Goal: Navigation & Orientation: Understand site structure

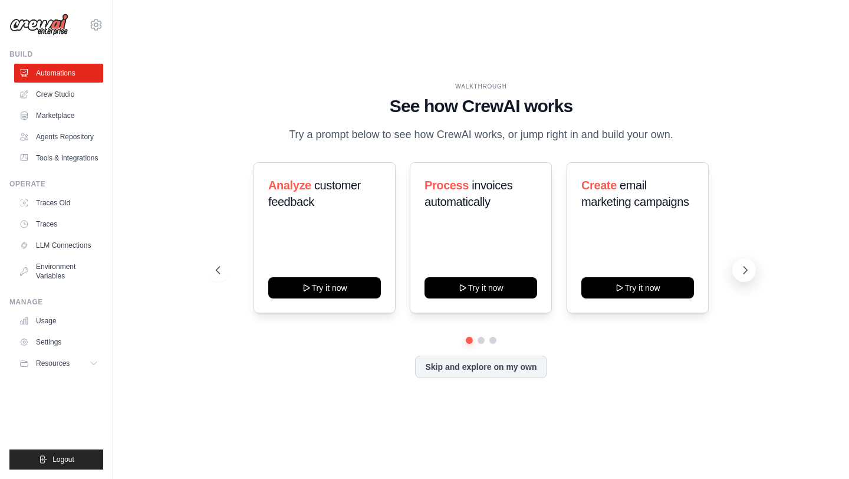
click at [744, 268] on icon at bounding box center [745, 270] width 12 height 12
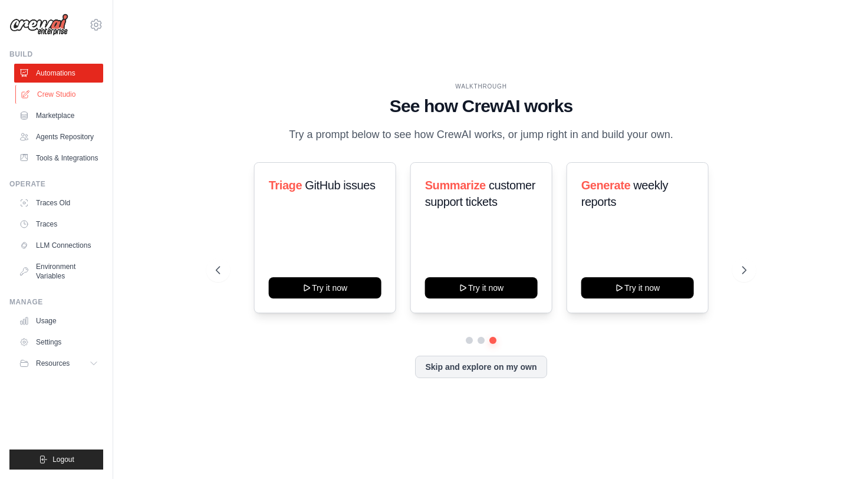
click at [70, 100] on link "Crew Studio" at bounding box center [59, 94] width 89 height 19
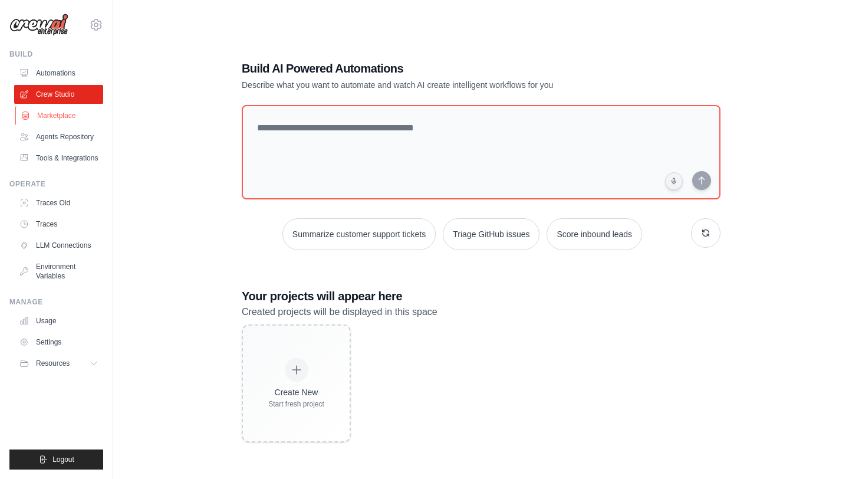
click at [60, 121] on link "Marketplace" at bounding box center [59, 115] width 89 height 19
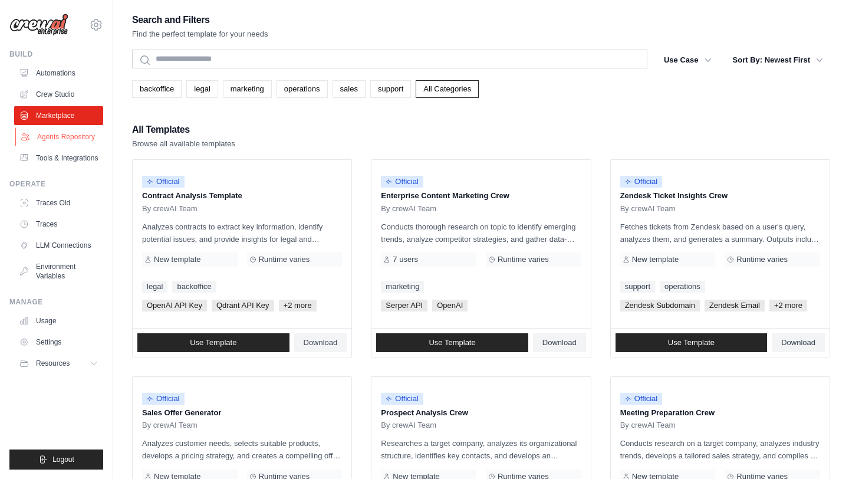
click at [75, 141] on link "Agents Repository" at bounding box center [59, 136] width 89 height 19
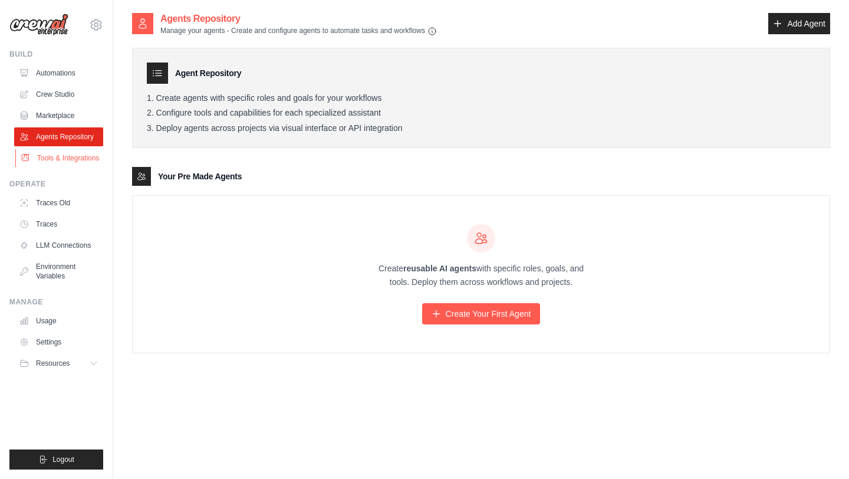
click at [58, 163] on link "Tools & Integrations" at bounding box center [59, 158] width 89 height 19
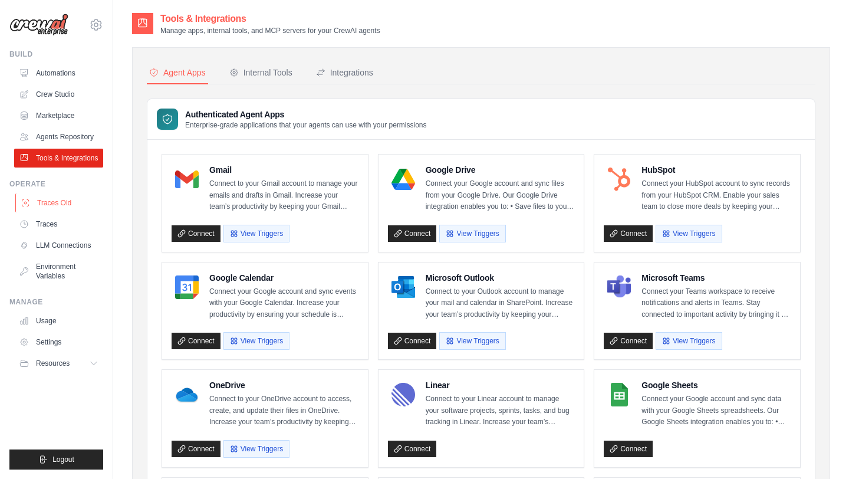
click at [59, 203] on link "Traces Old" at bounding box center [59, 202] width 89 height 19
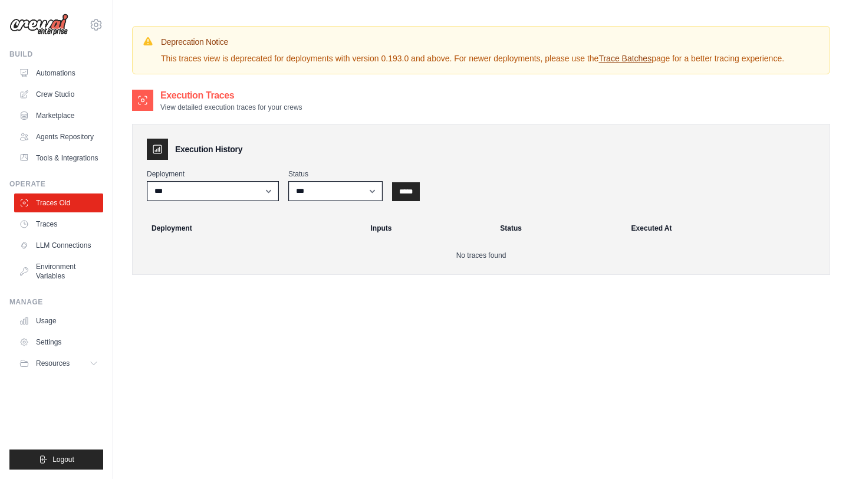
click at [48, 255] on ul "Traces Old Traces LLM Connections Environment Variables" at bounding box center [58, 239] width 89 height 92
click at [48, 250] on link "LLM Connections" at bounding box center [59, 245] width 89 height 19
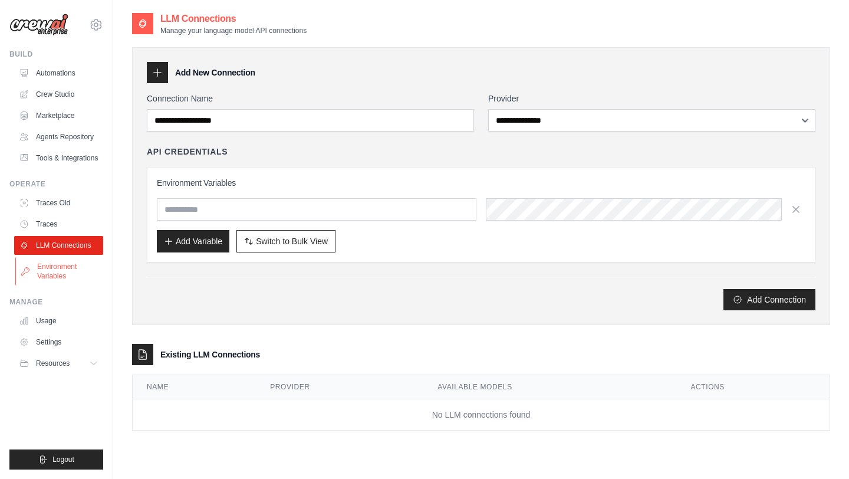
click at [61, 271] on link "Environment Variables" at bounding box center [59, 271] width 89 height 28
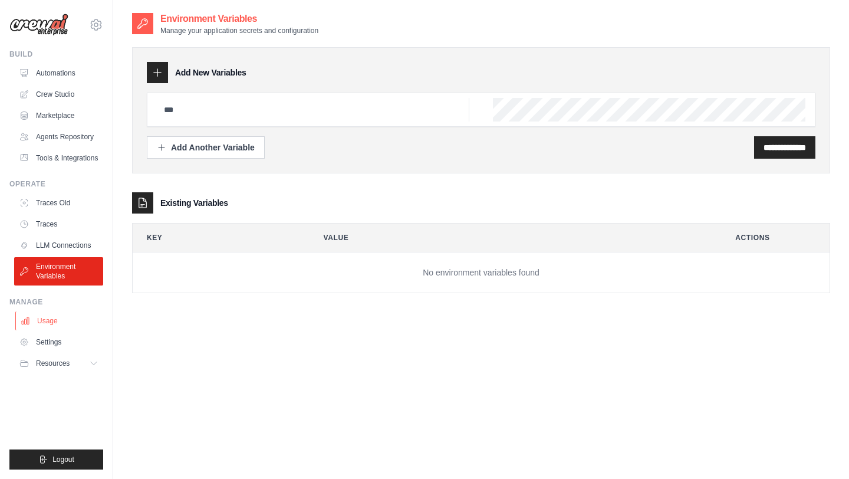
click at [34, 319] on link "Usage" at bounding box center [59, 320] width 89 height 19
